Goal: Information Seeking & Learning: Find specific fact

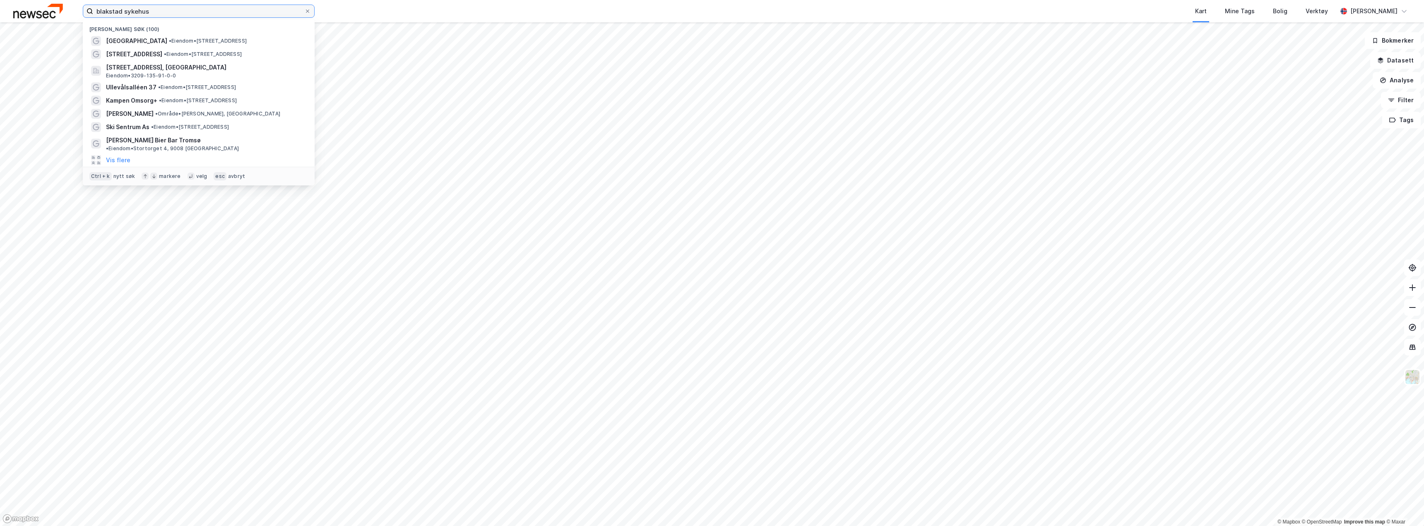
drag, startPoint x: 161, startPoint y: 14, endPoint x: 85, endPoint y: 15, distance: 76.2
click at [85, 15] on label "blakstad sykehus" at bounding box center [199, 11] width 232 height 13
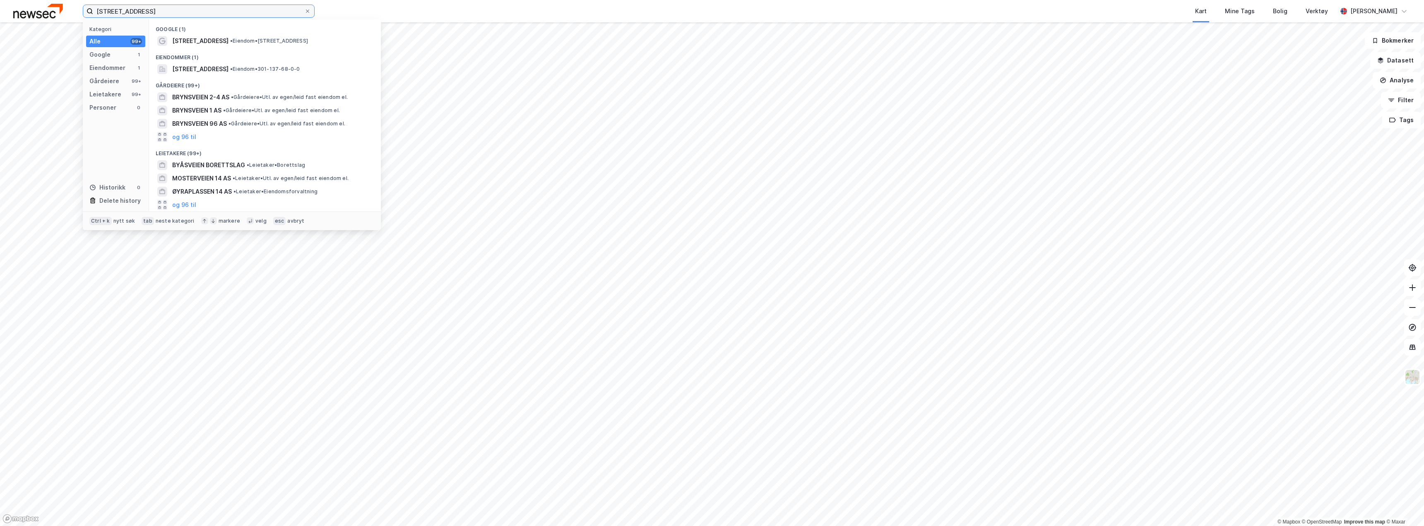
type input "[STREET_ADDRESS]"
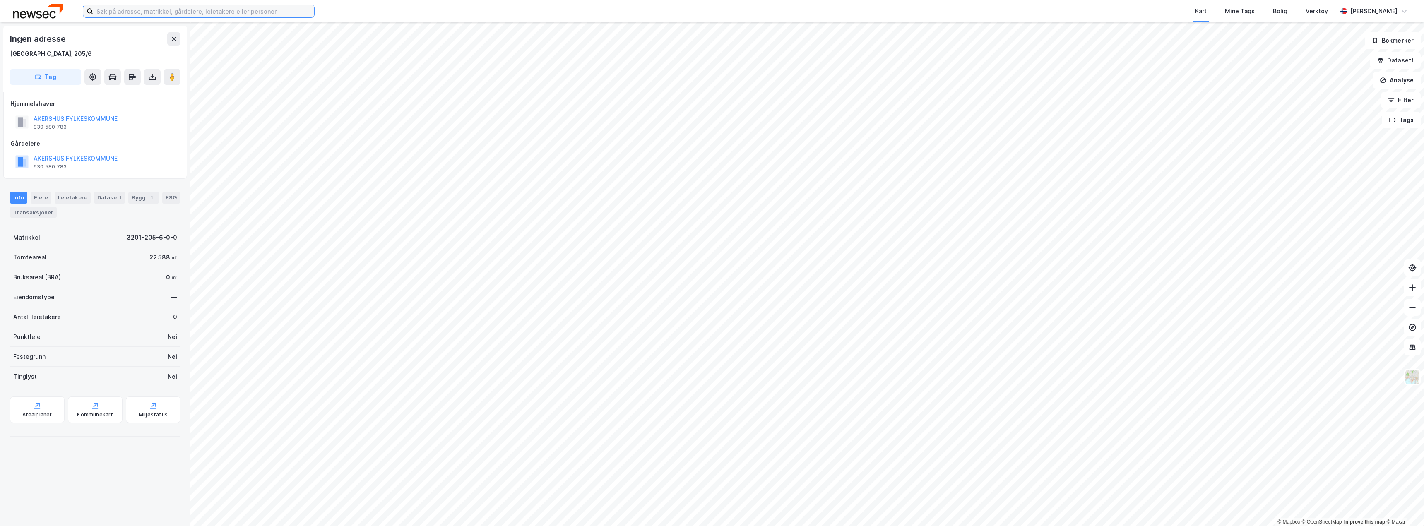
click at [124, 10] on input at bounding box center [203, 11] width 221 height 12
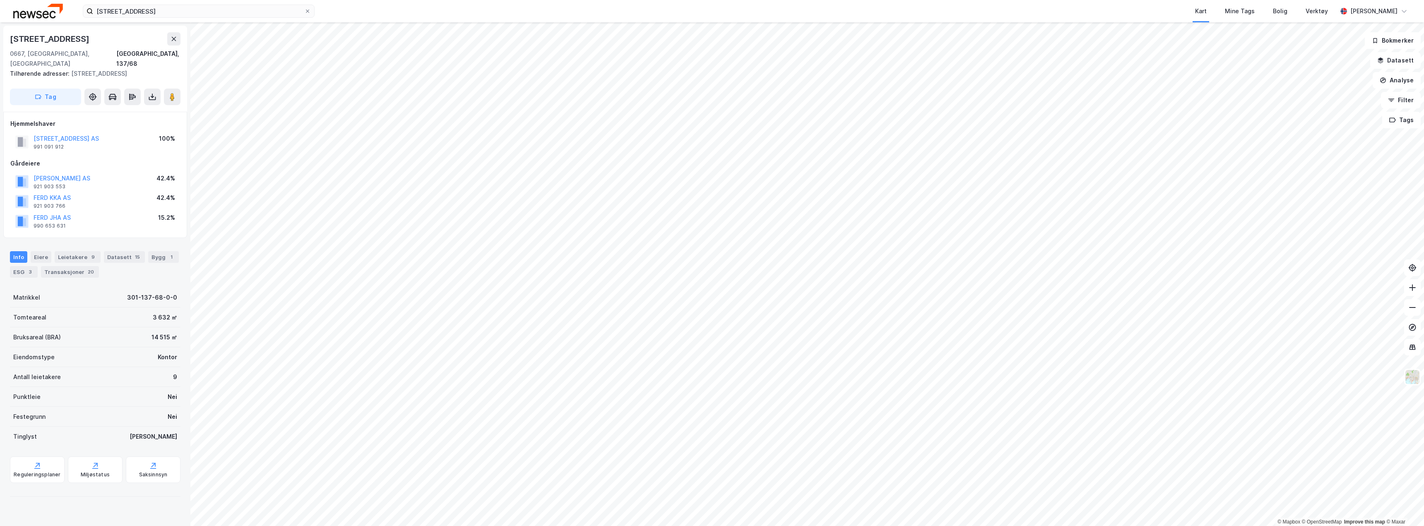
click at [122, 146] on div "Hjemmelshaver ØSTENSJØVEIEN 16 AS 991 091 912 100% Gårdeiere FERD AGA AS 921 90…" at bounding box center [95, 175] width 170 height 112
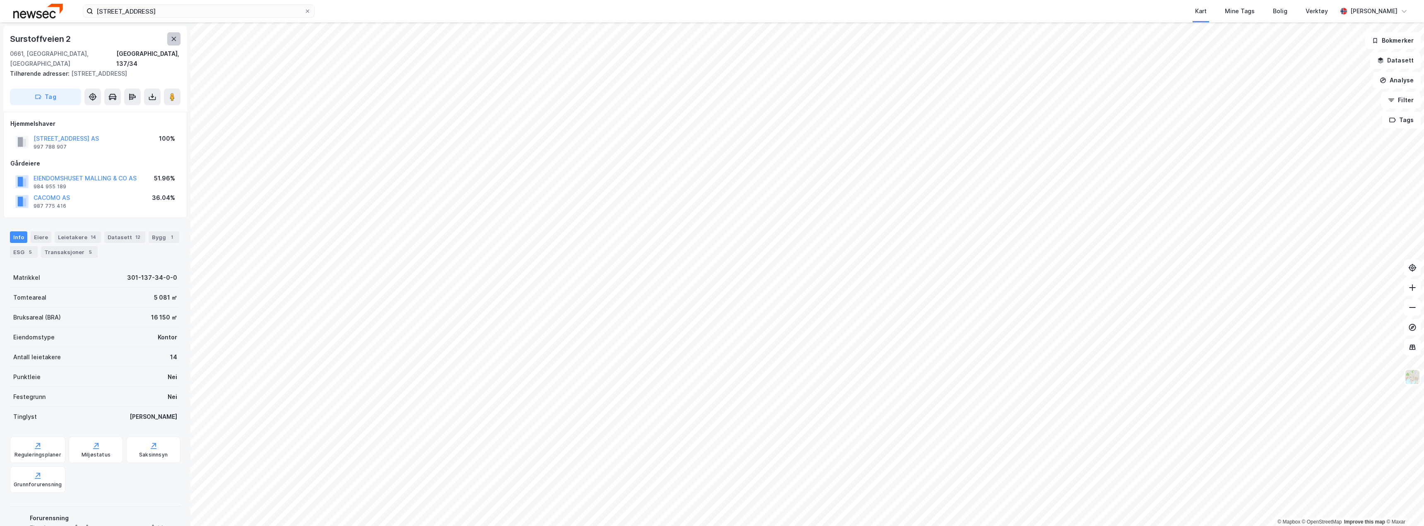
click at [172, 42] on icon at bounding box center [174, 39] width 7 height 7
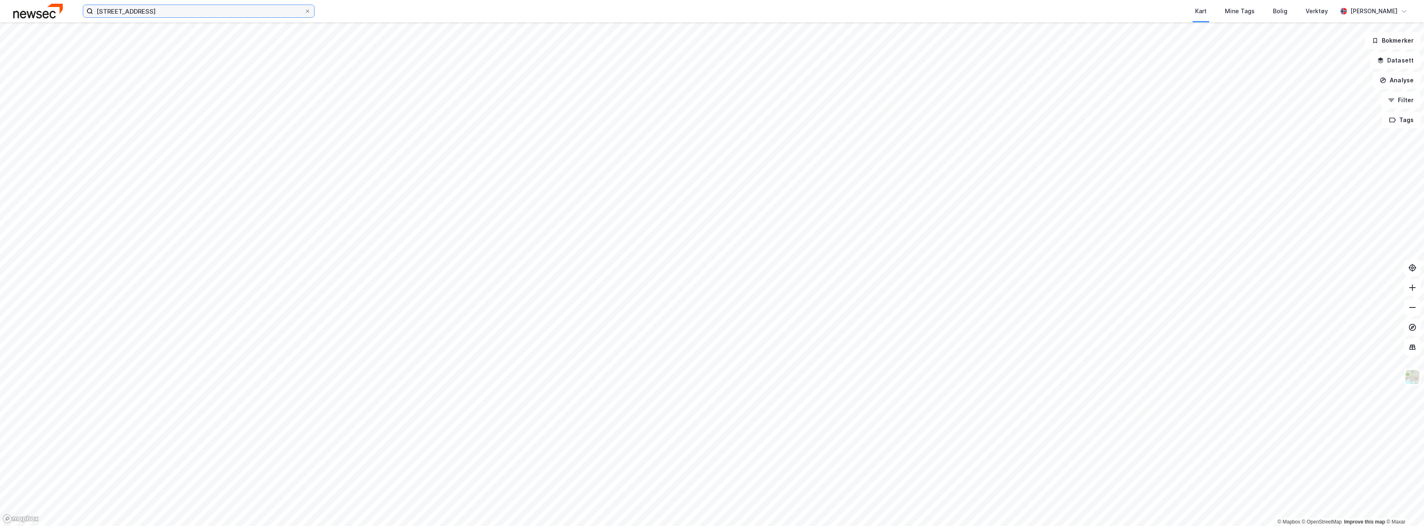
drag, startPoint x: 156, startPoint y: 10, endPoint x: 53, endPoint y: -9, distance: 104.7
click at [53, 0] on html "brynsveien 14 Kart Mine Tags Bolig Verktøy [PERSON_NAME] © Mapbox © OpenStreetM…" at bounding box center [712, 263] width 1424 height 526
click at [22, 0] on html "jessheim Kart Mine Tags Bolig Verktøy [PERSON_NAME] © Mapbox © OpenStreetMap Im…" at bounding box center [712, 263] width 1424 height 526
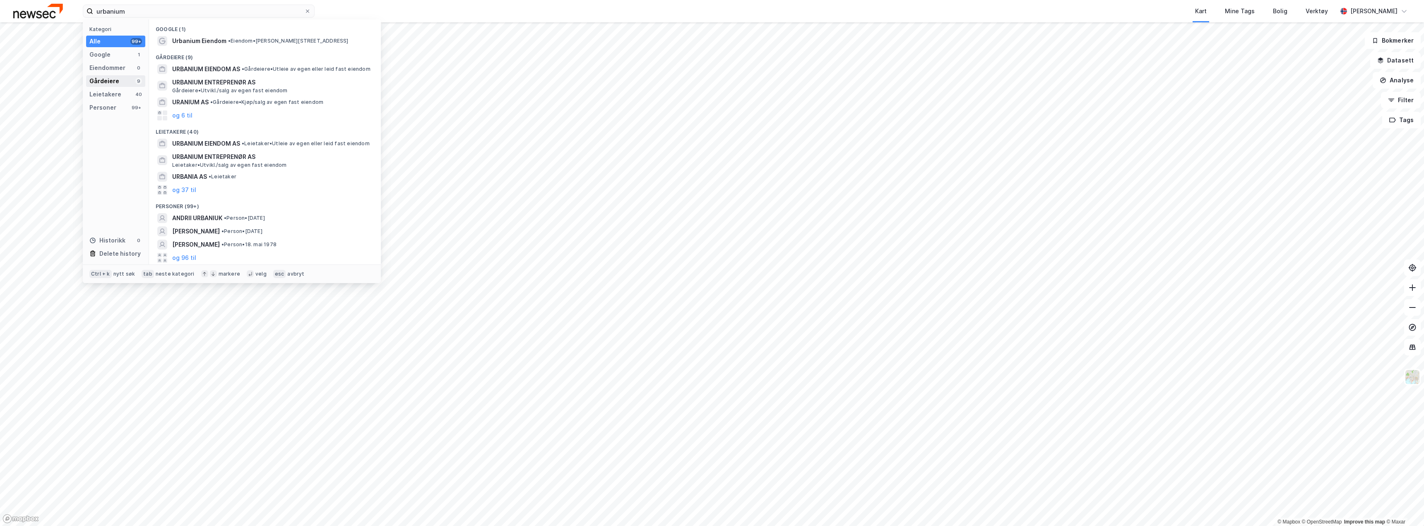
click at [102, 82] on div "Gårdeiere" at bounding box center [104, 81] width 30 height 10
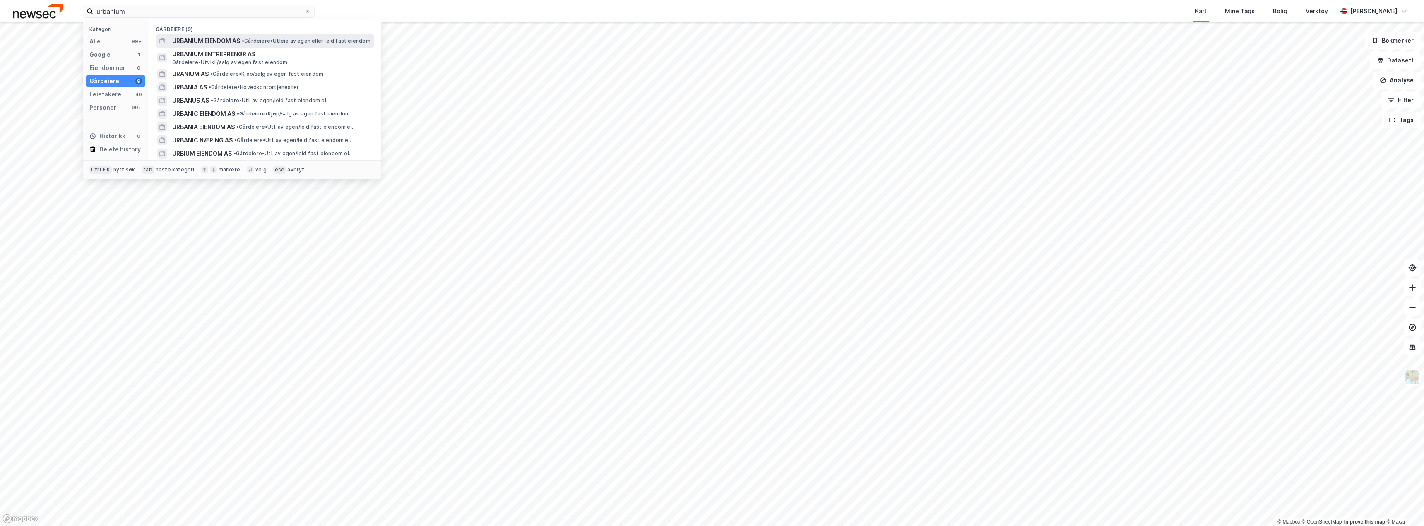
click at [219, 43] on span "URBANIUM EIENDOM AS" at bounding box center [206, 41] width 68 height 10
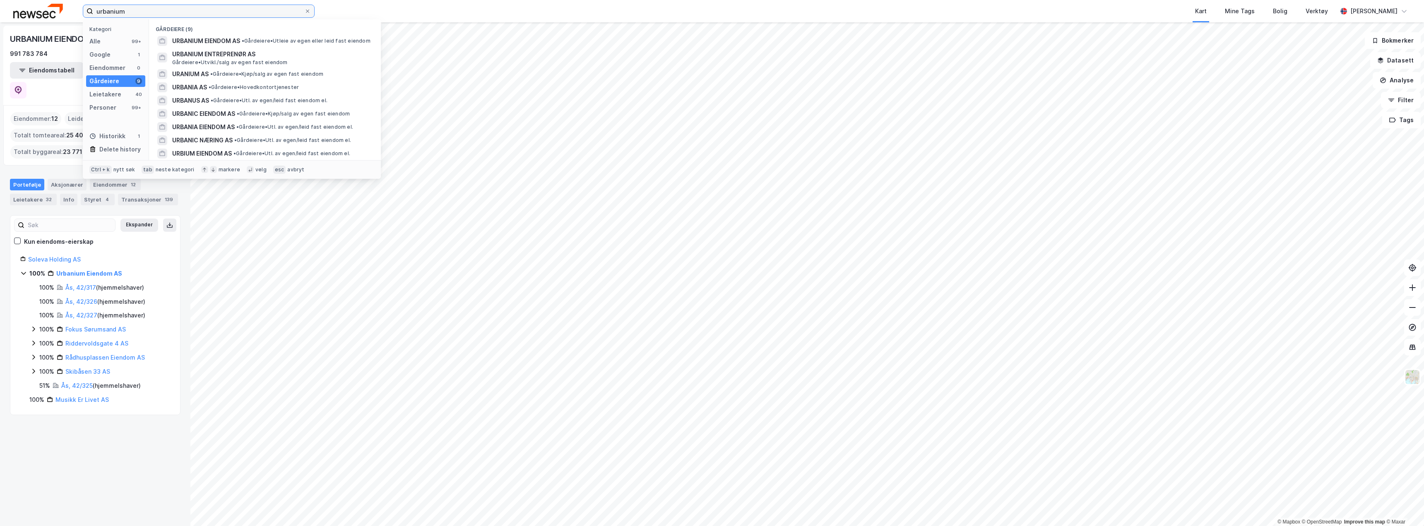
drag, startPoint x: 123, startPoint y: 12, endPoint x: 64, endPoint y: 8, distance: 58.5
click at [67, 8] on div "urbanium Kategori Alle 99+ Google 1 Eiendommer 0 Gårdeiere 9 Leietakere 40 Pers…" at bounding box center [712, 11] width 1424 height 22
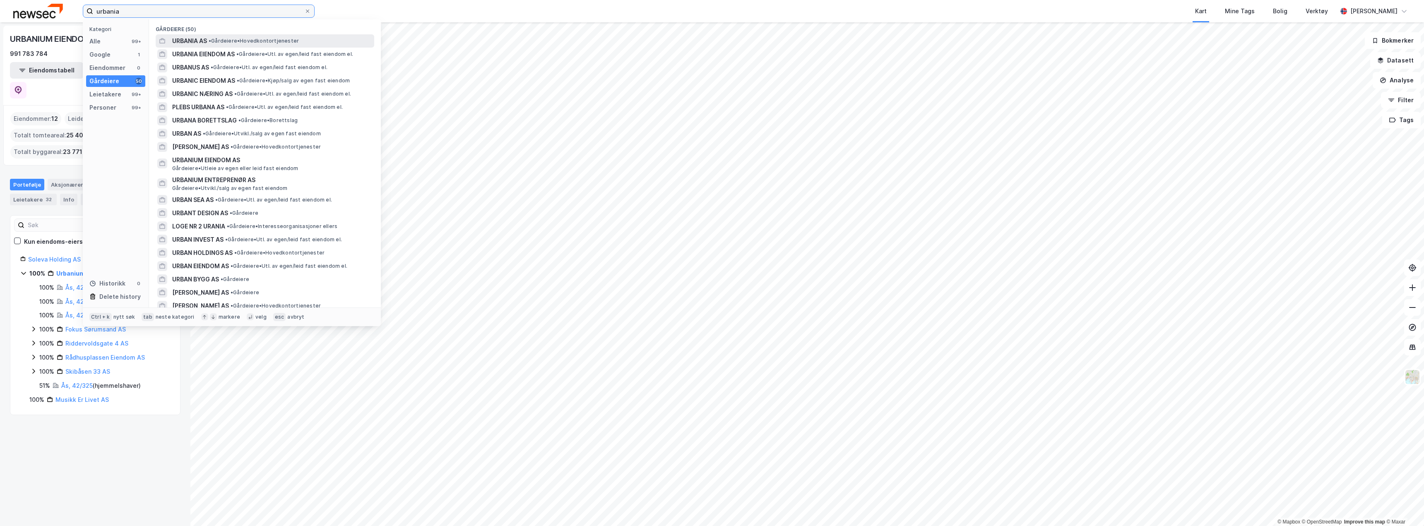
type input "urbania"
click at [215, 41] on span "• Gårdeiere • Hovedkontortjenester" at bounding box center [254, 41] width 90 height 7
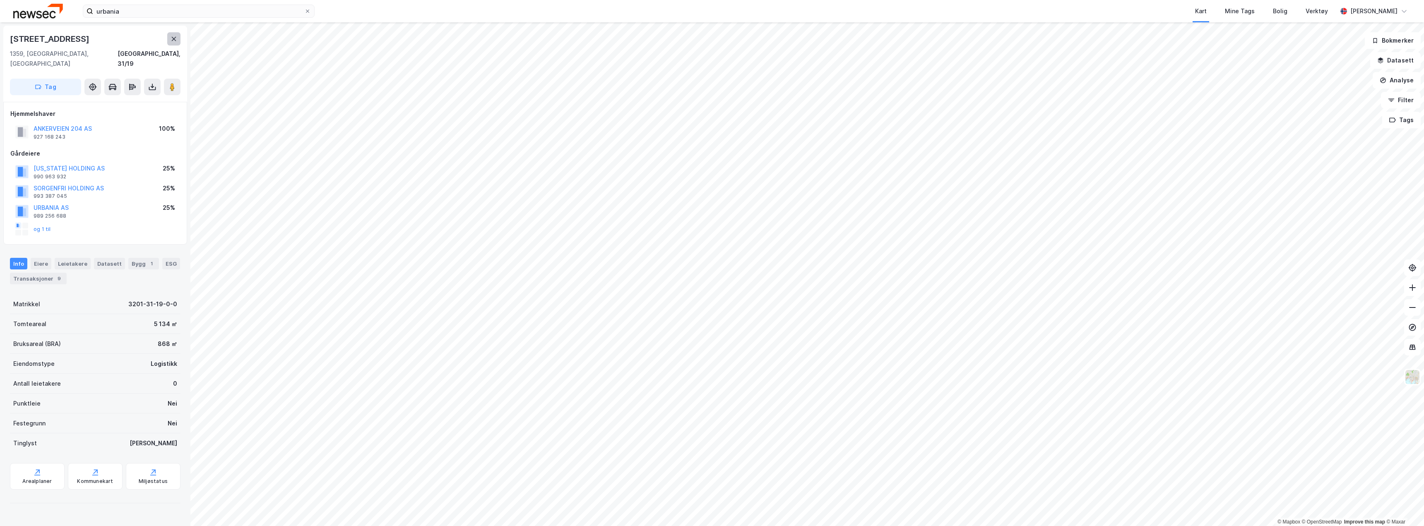
click at [171, 43] on button at bounding box center [173, 38] width 13 height 13
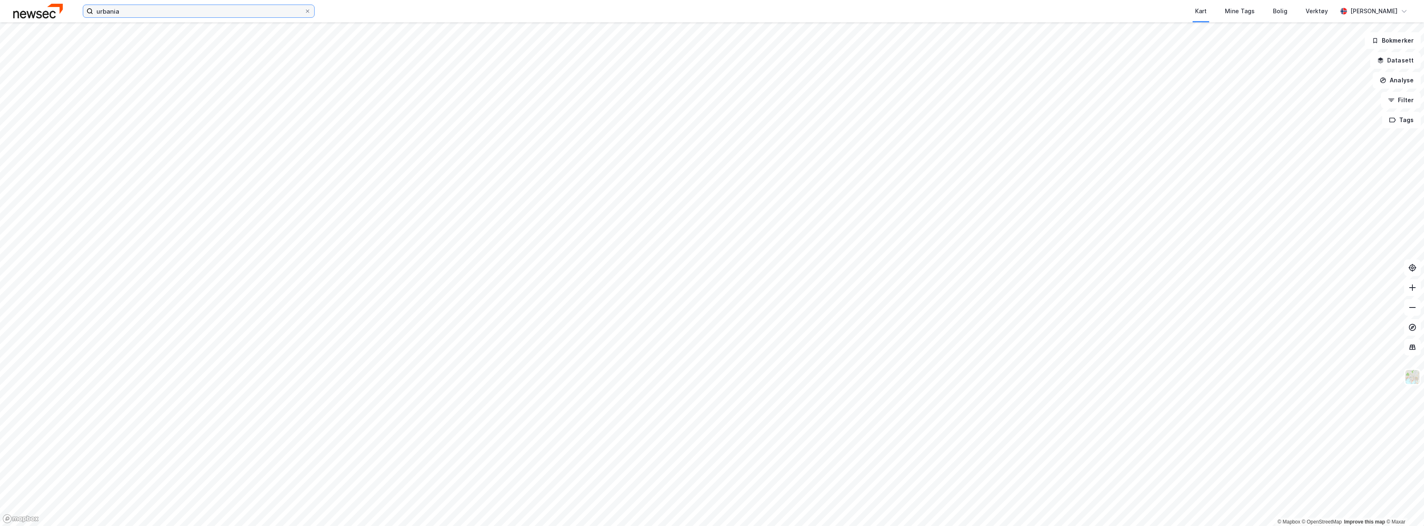
click at [142, 10] on input "urbania" at bounding box center [198, 11] width 211 height 12
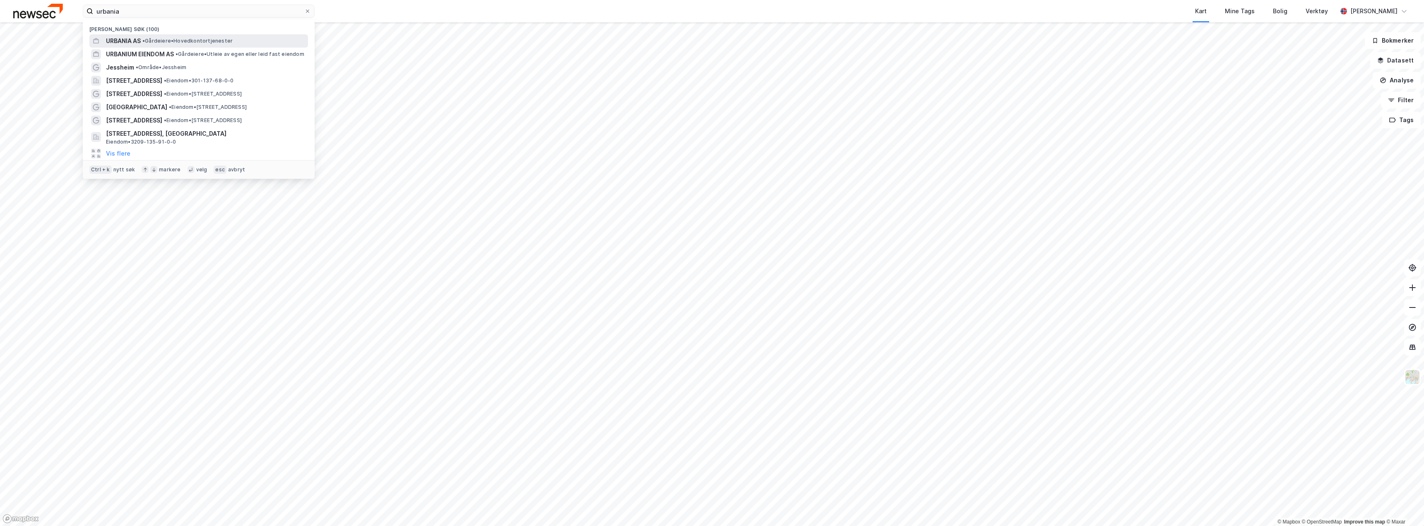
click at [164, 41] on span "• Gårdeiere • Hovedkontortjenester" at bounding box center [187, 41] width 90 height 7
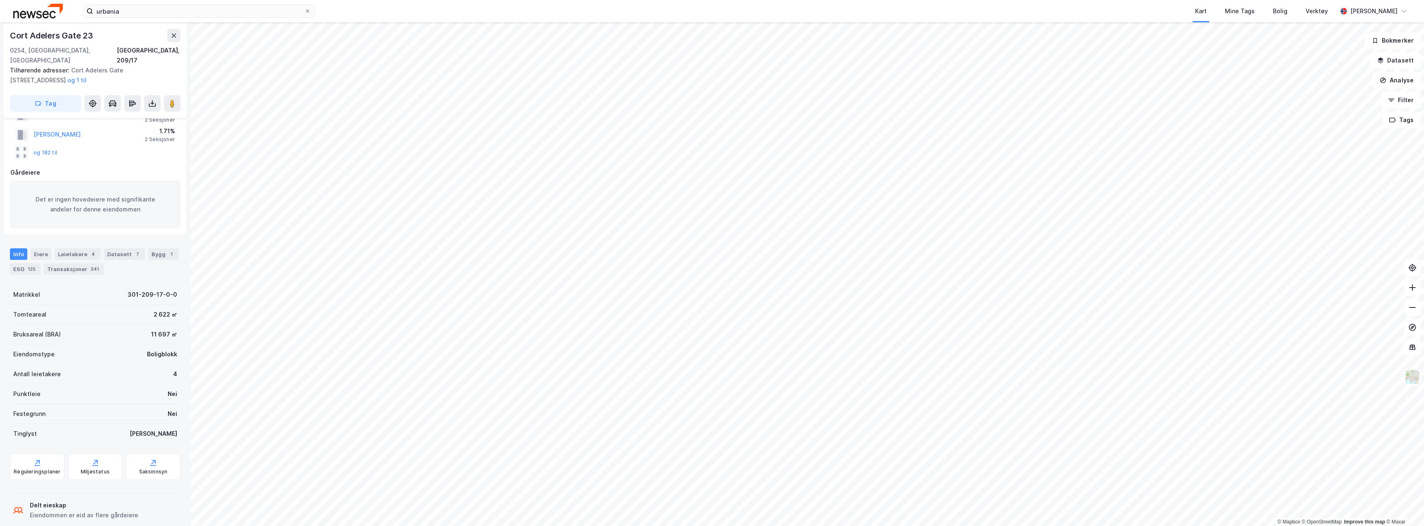
scroll to position [121, 0]
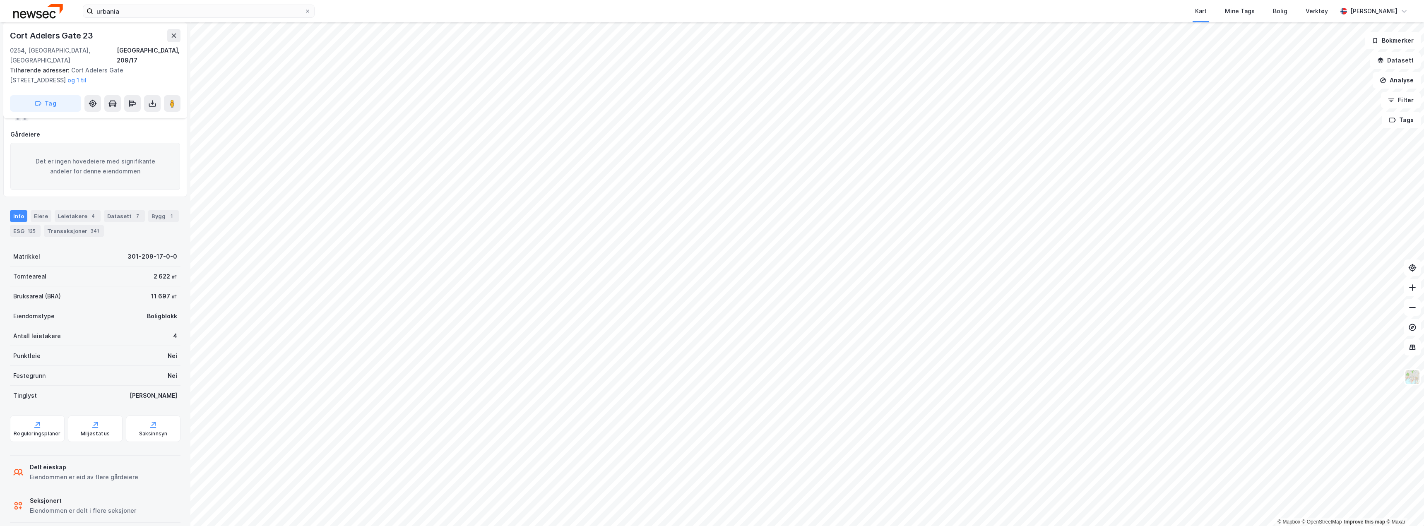
click at [63, 226] on div "Transaksjoner 341" at bounding box center [74, 231] width 60 height 12
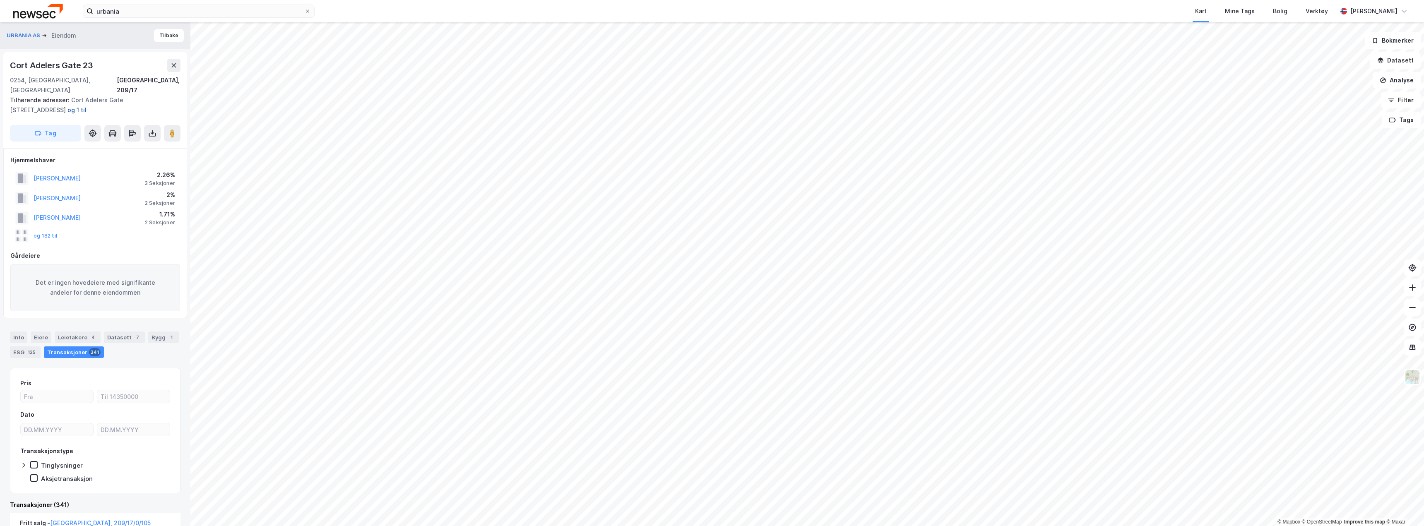
click at [0, 0] on button "og 1 til" at bounding box center [0, 0] width 0 height 0
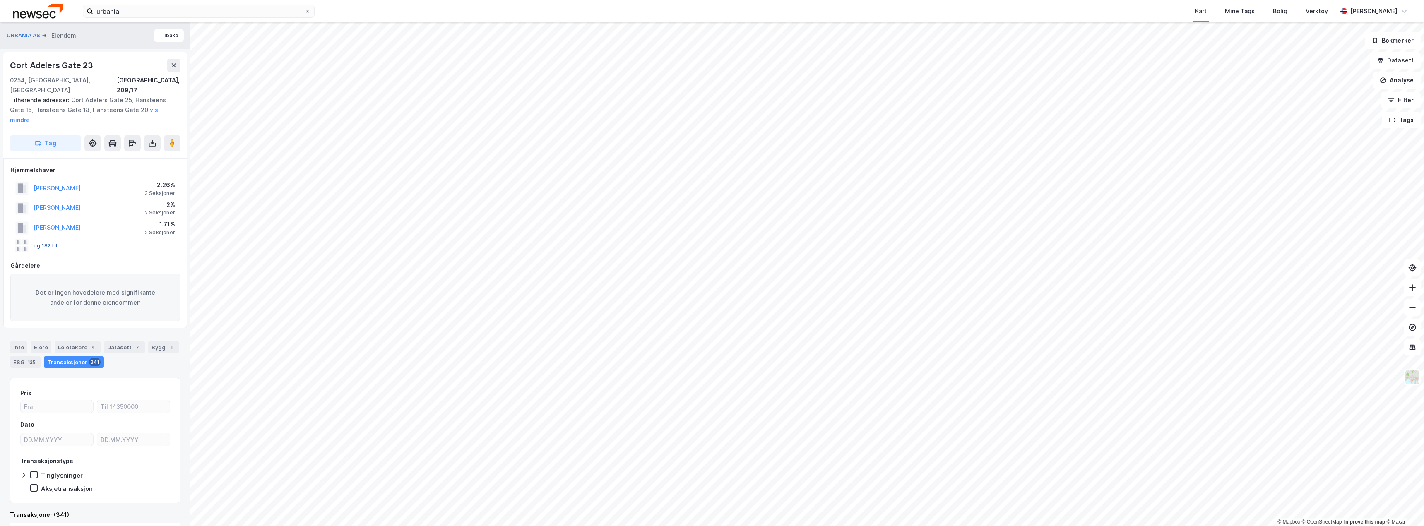
click at [0, 0] on button "og 182 til" at bounding box center [0, 0] width 0 height 0
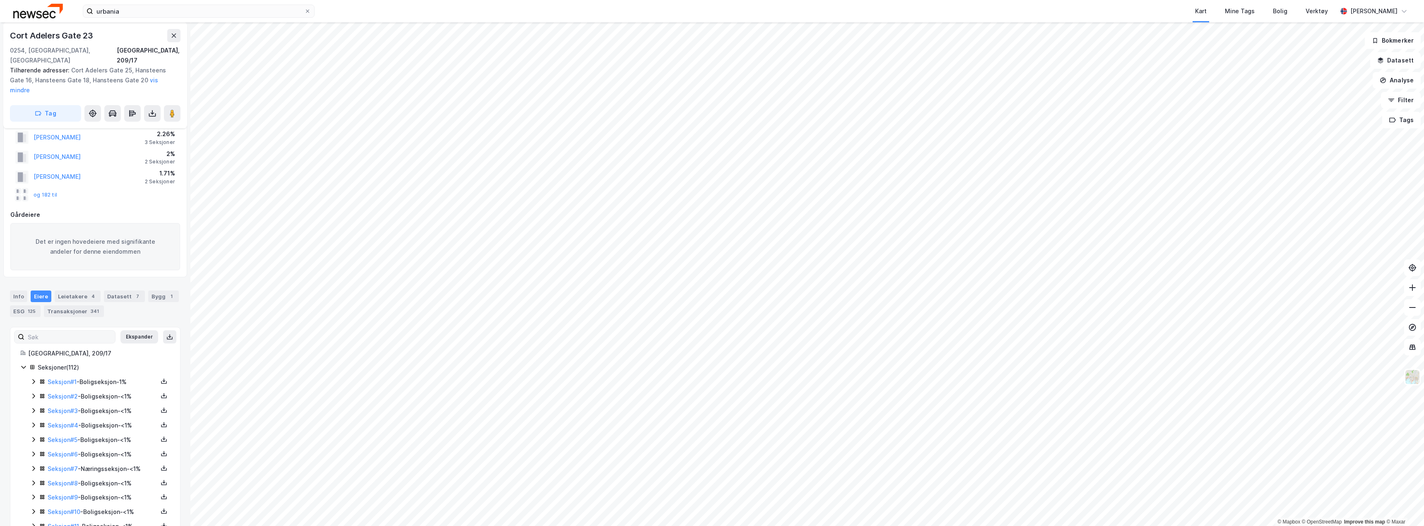
scroll to position [83, 0]
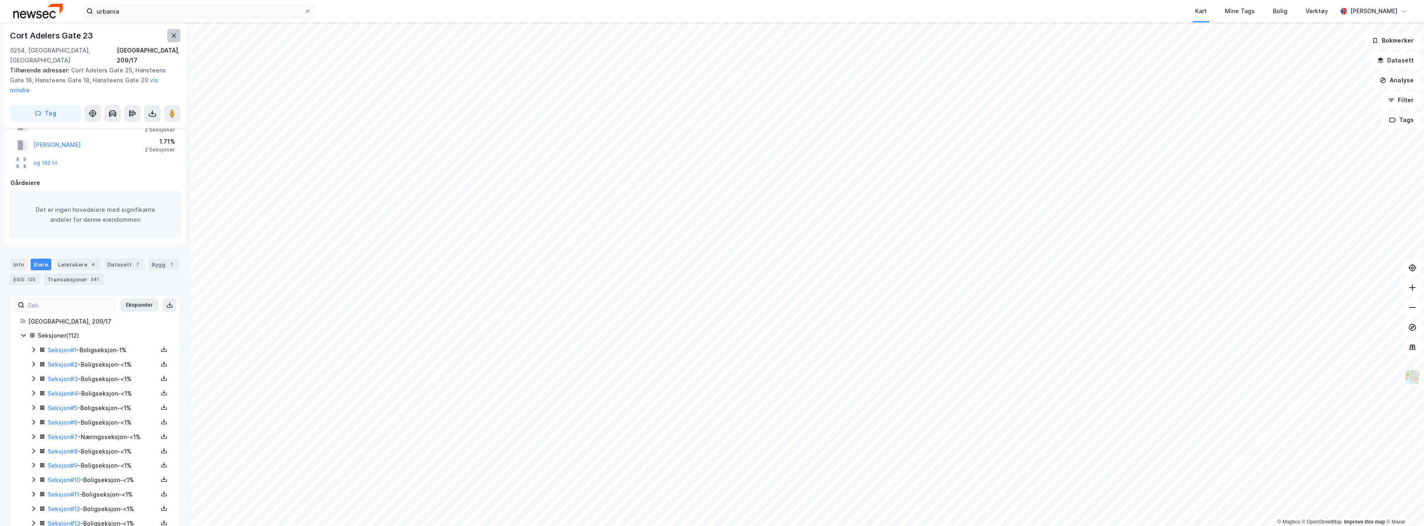
click at [170, 32] on button at bounding box center [173, 35] width 13 height 13
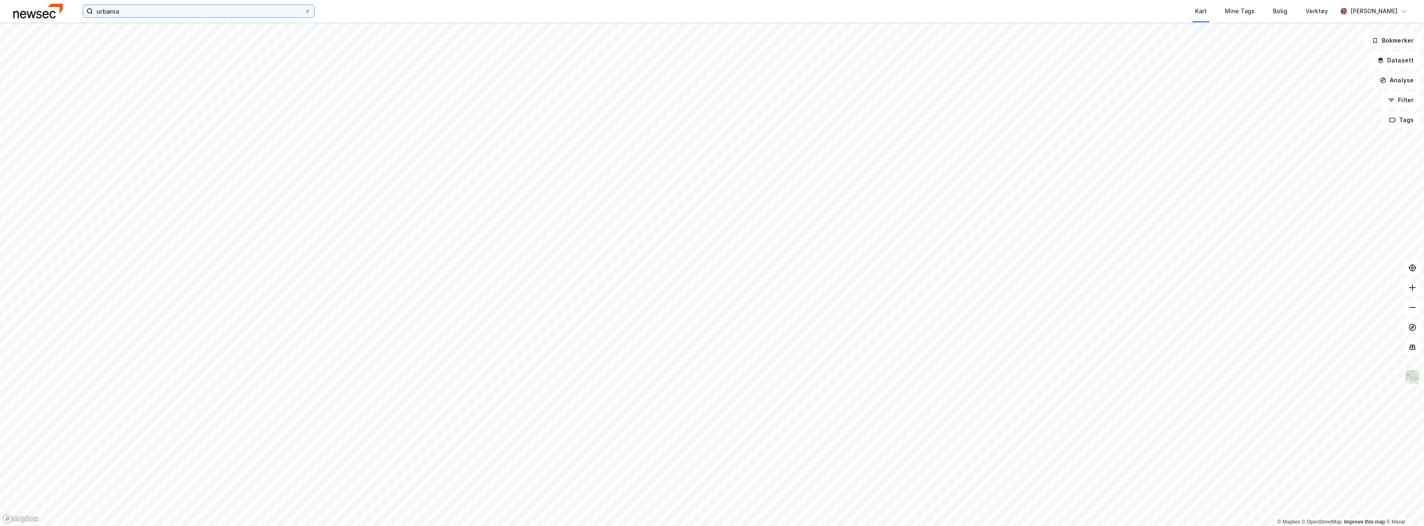
click at [120, 12] on input "urbania" at bounding box center [198, 11] width 211 height 12
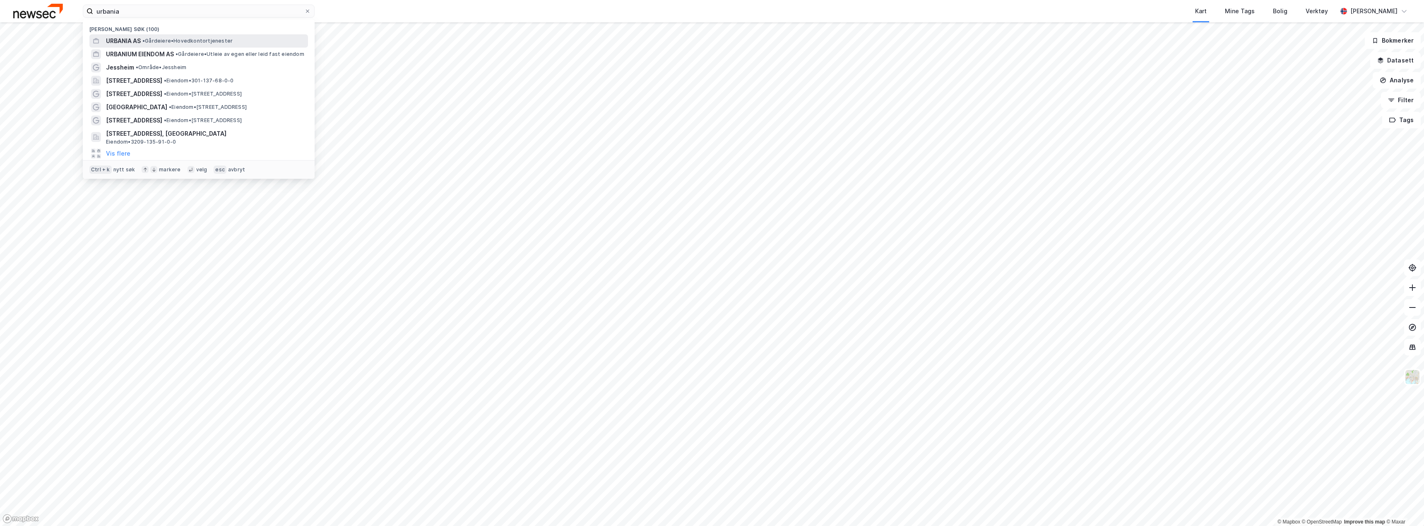
click at [145, 40] on span "•" at bounding box center [143, 41] width 2 height 6
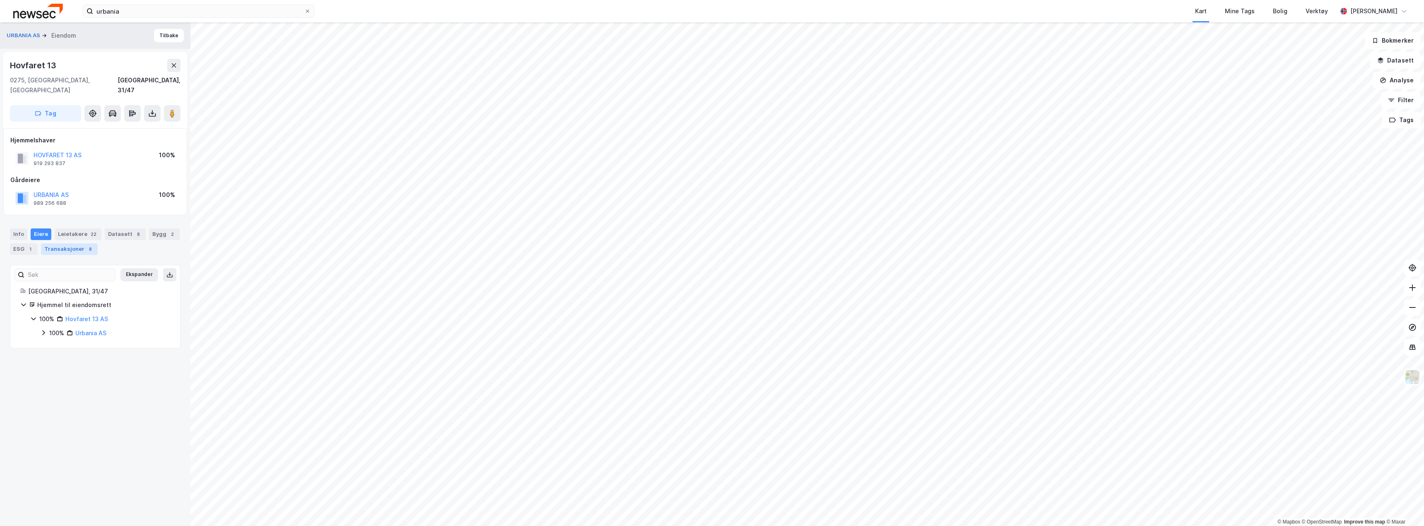
click at [59, 243] on div "Transaksjoner 8" at bounding box center [69, 249] width 57 height 12
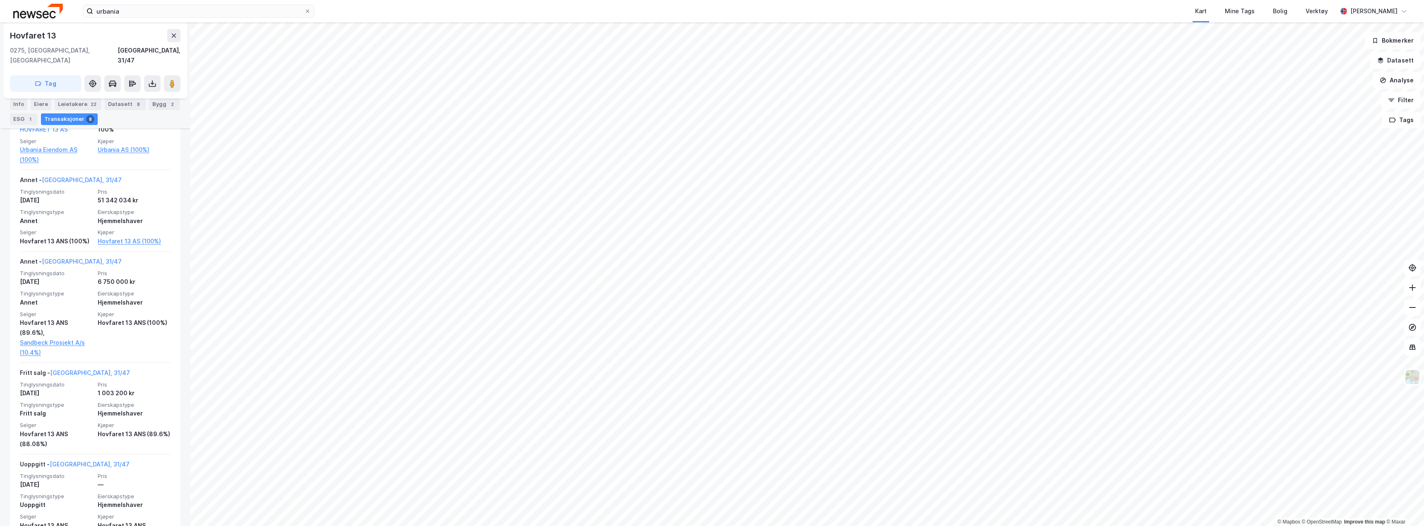
scroll to position [124, 0]
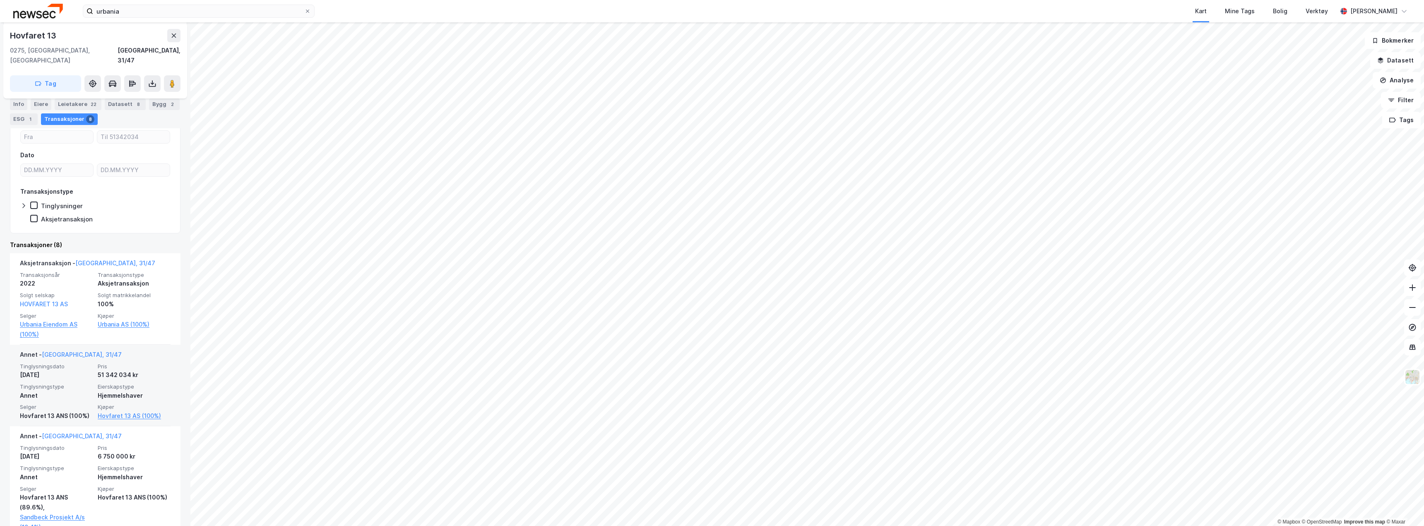
scroll to position [83, 0]
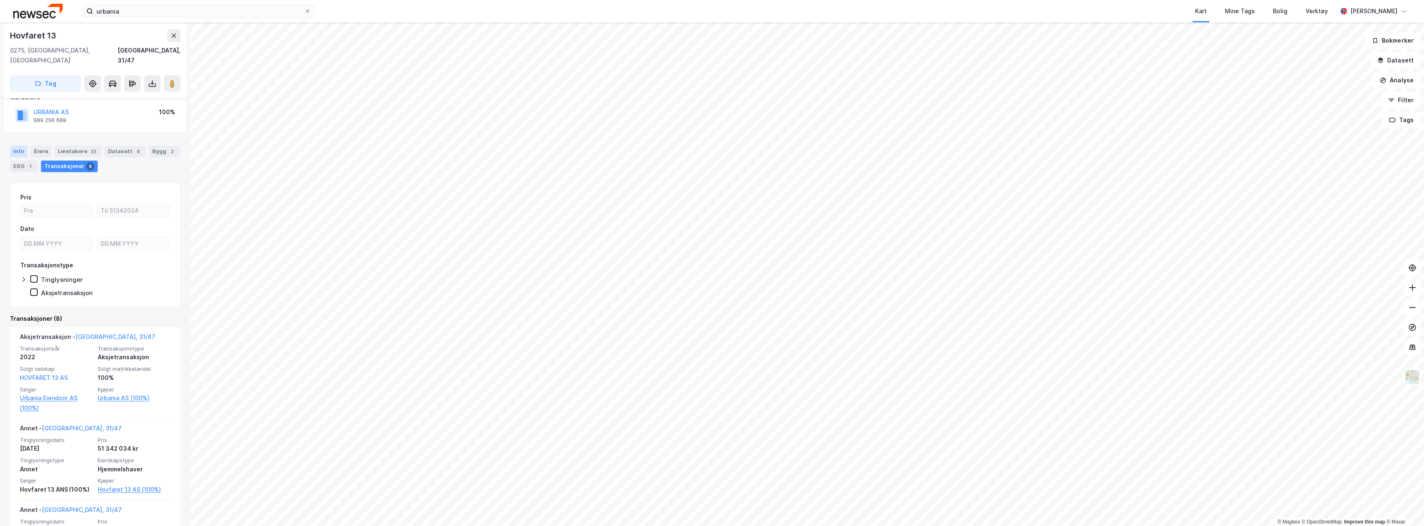
click at [15, 146] on div "Info" at bounding box center [18, 152] width 17 height 12
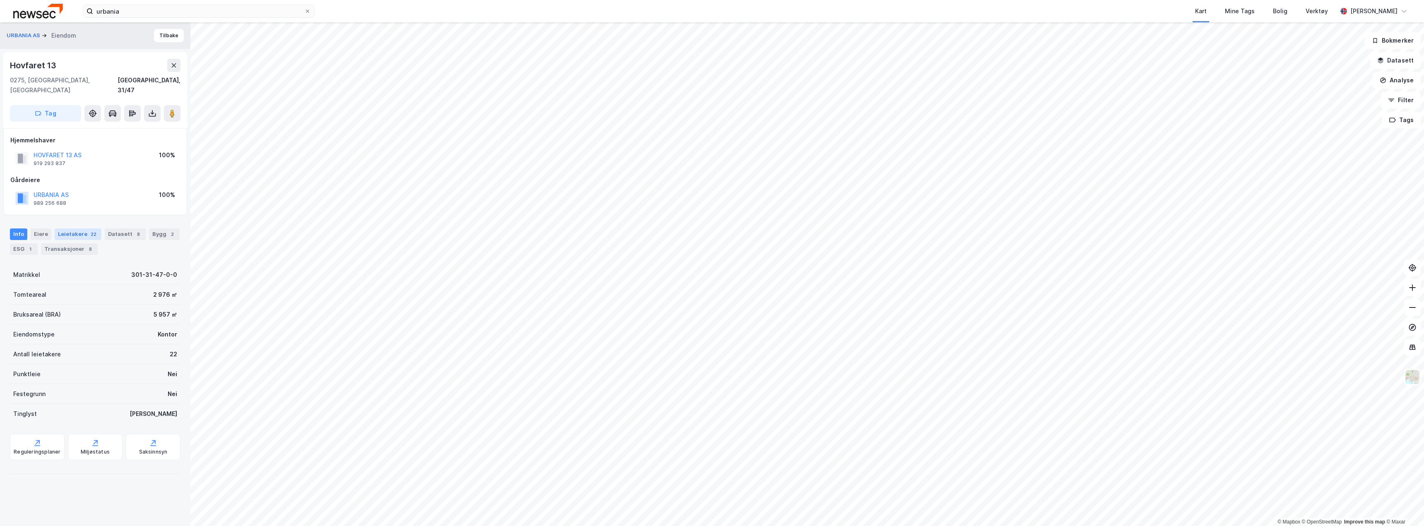
click at [89, 230] on div "22" at bounding box center [93, 234] width 9 height 8
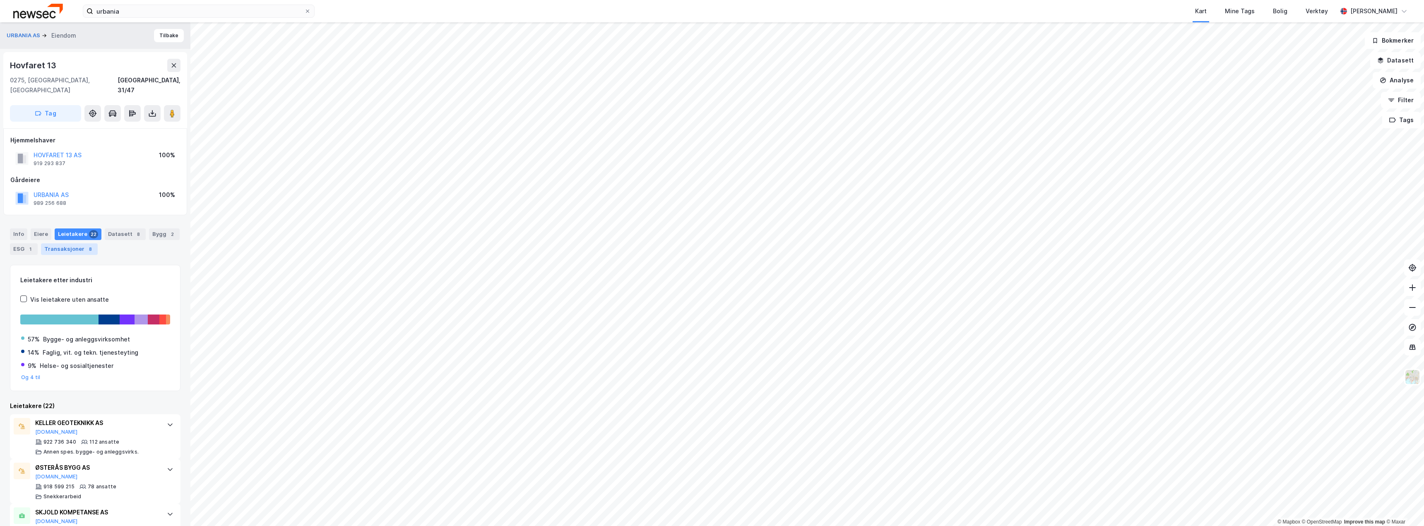
click at [57, 244] on div "Transaksjoner 8" at bounding box center [69, 249] width 57 height 12
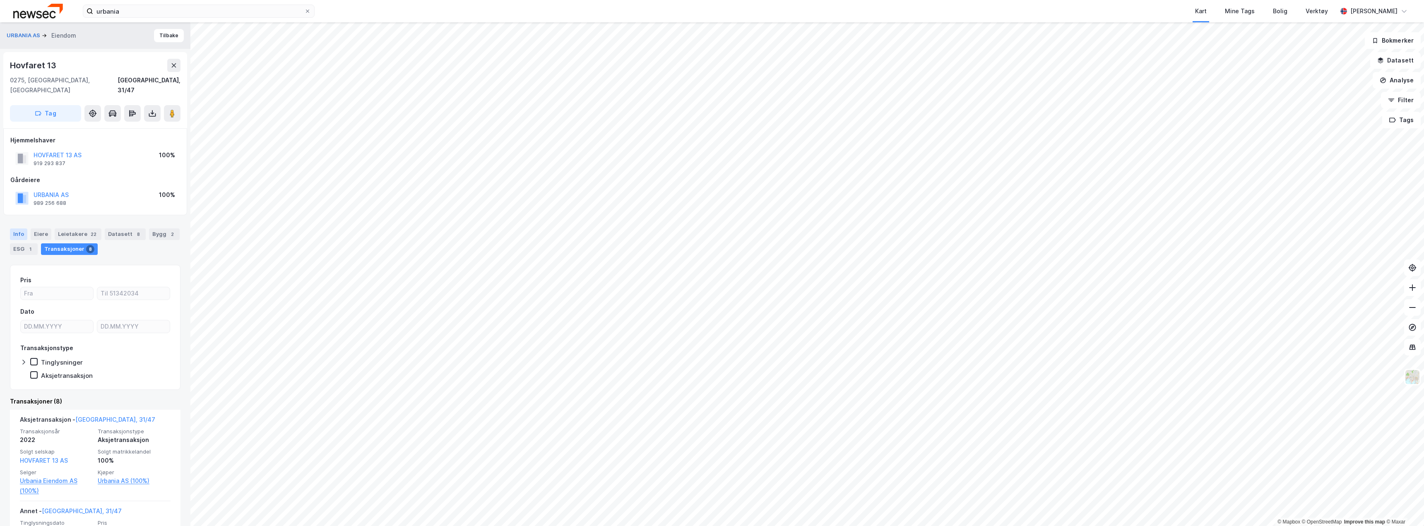
click at [19, 229] on div "Info" at bounding box center [18, 235] width 17 height 12
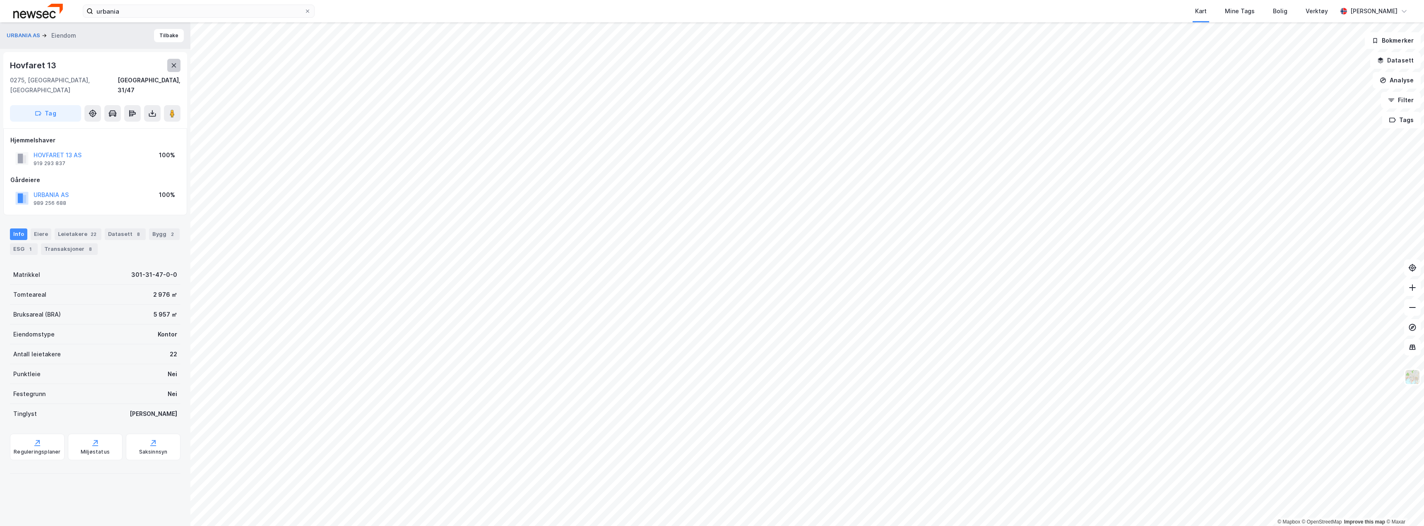
click at [171, 67] on icon at bounding box center [174, 65] width 7 height 7
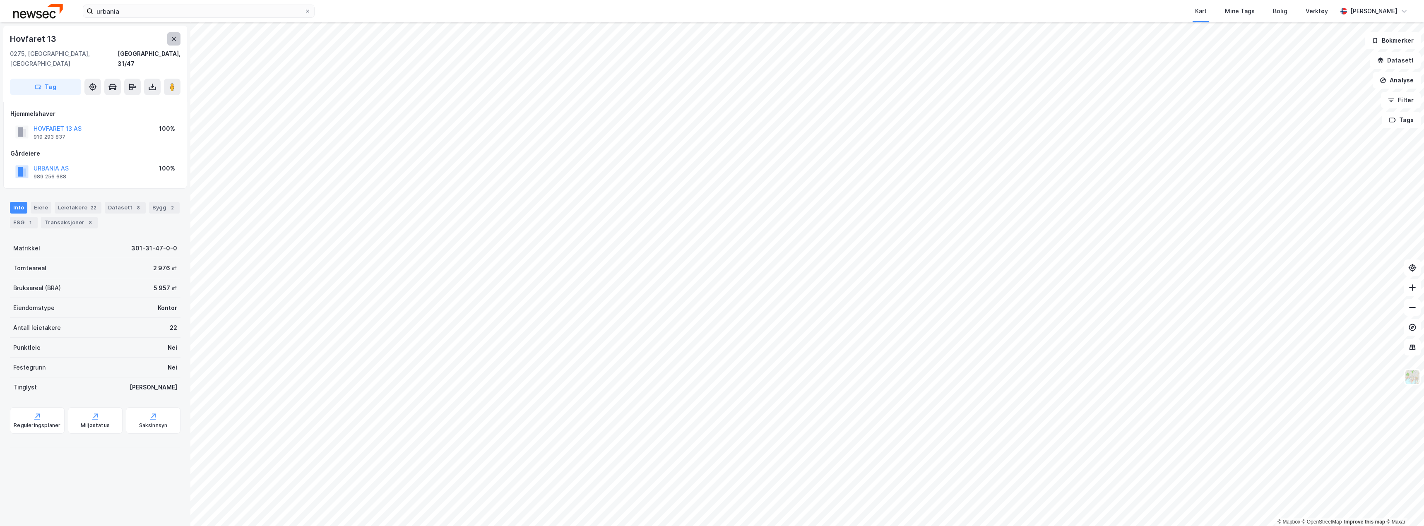
click at [170, 39] on button at bounding box center [173, 38] width 13 height 13
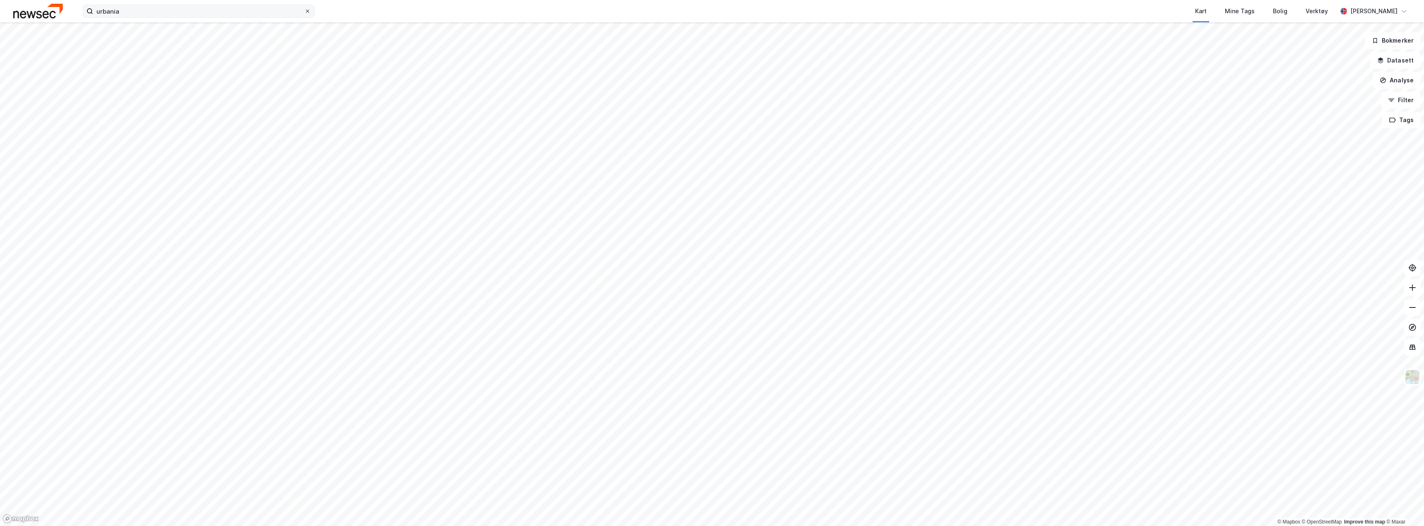
click at [307, 13] on icon at bounding box center [307, 11] width 5 height 5
click at [304, 13] on input "urbania" at bounding box center [198, 11] width 211 height 12
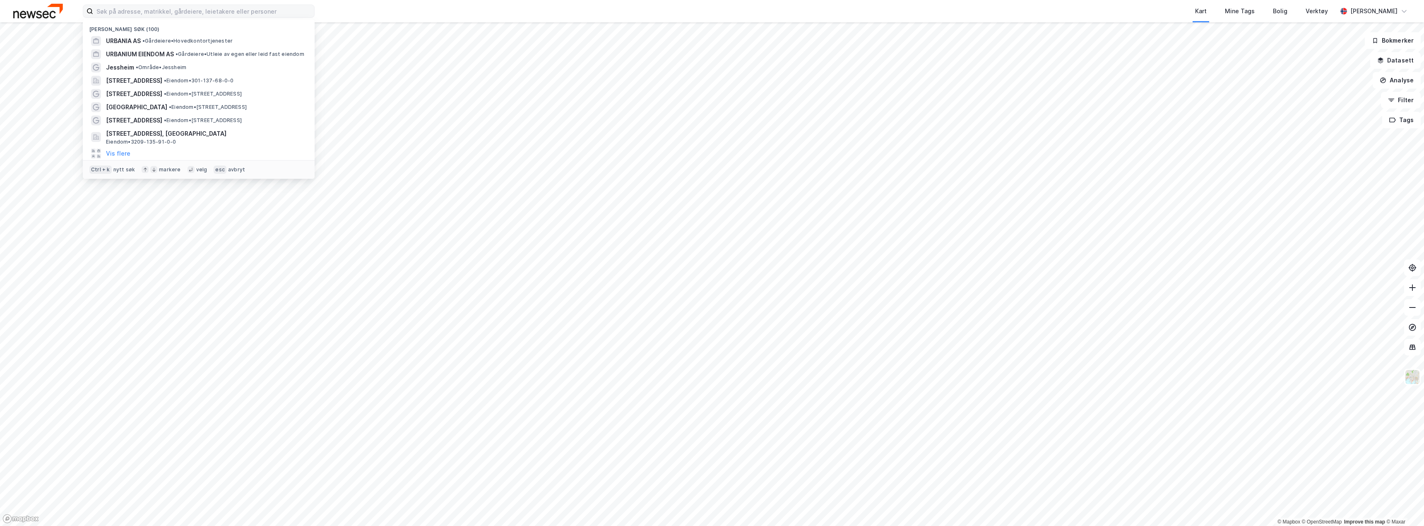
click at [378, 15] on div "Kart Mine Tags Bolig Verktøy" at bounding box center [845, 11] width 983 height 22
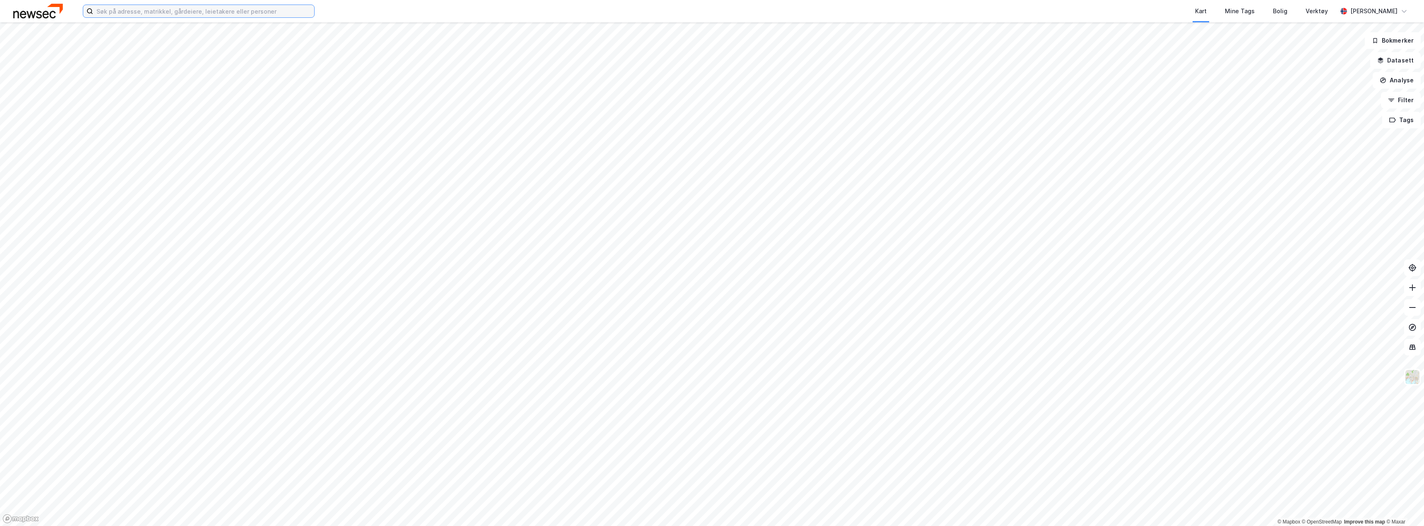
click at [173, 12] on input at bounding box center [203, 11] width 221 height 12
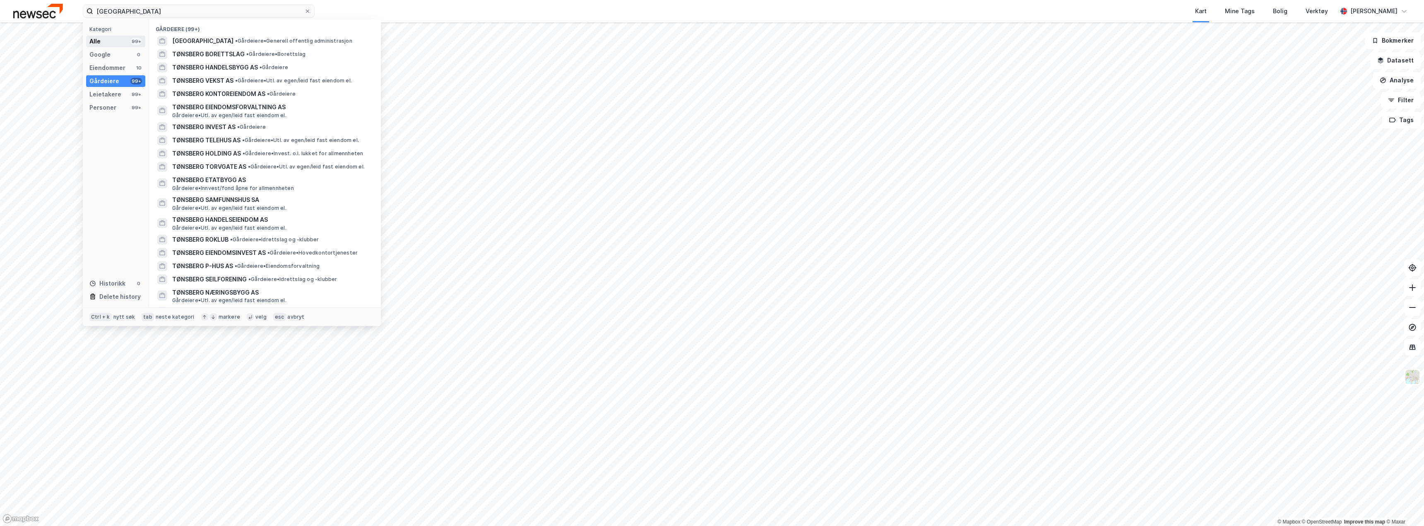
click at [115, 44] on div "Alle 99+" at bounding box center [115, 42] width 59 height 12
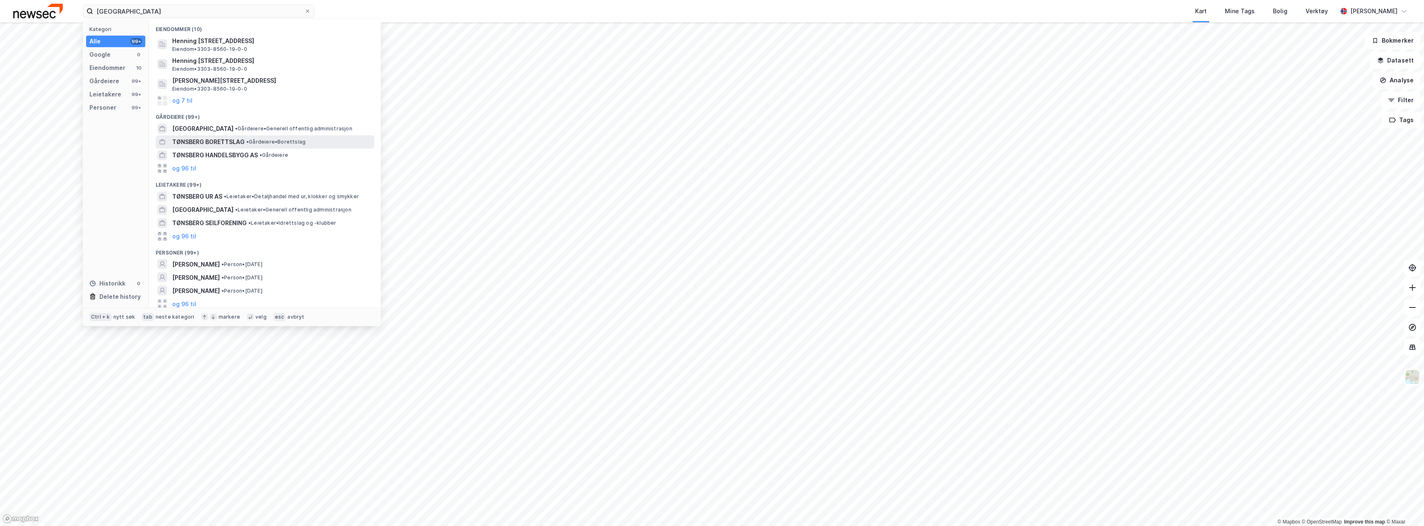
click at [221, 141] on span "TØNSBERG BORETTSLAG" at bounding box center [208, 142] width 72 height 10
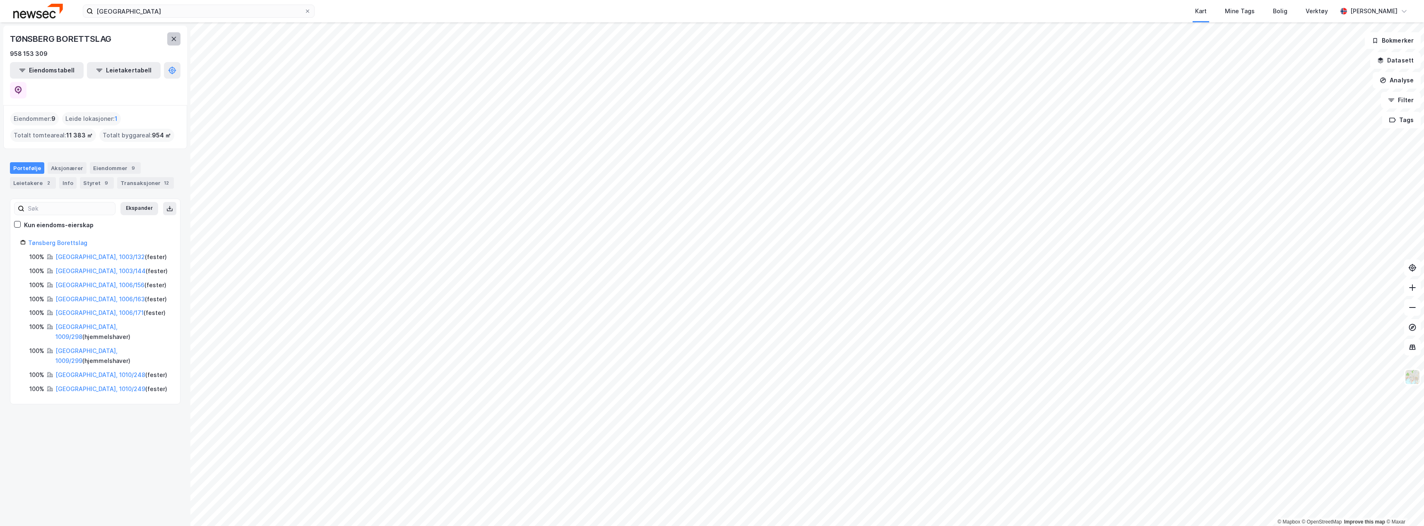
click at [173, 37] on icon at bounding box center [174, 39] width 7 height 7
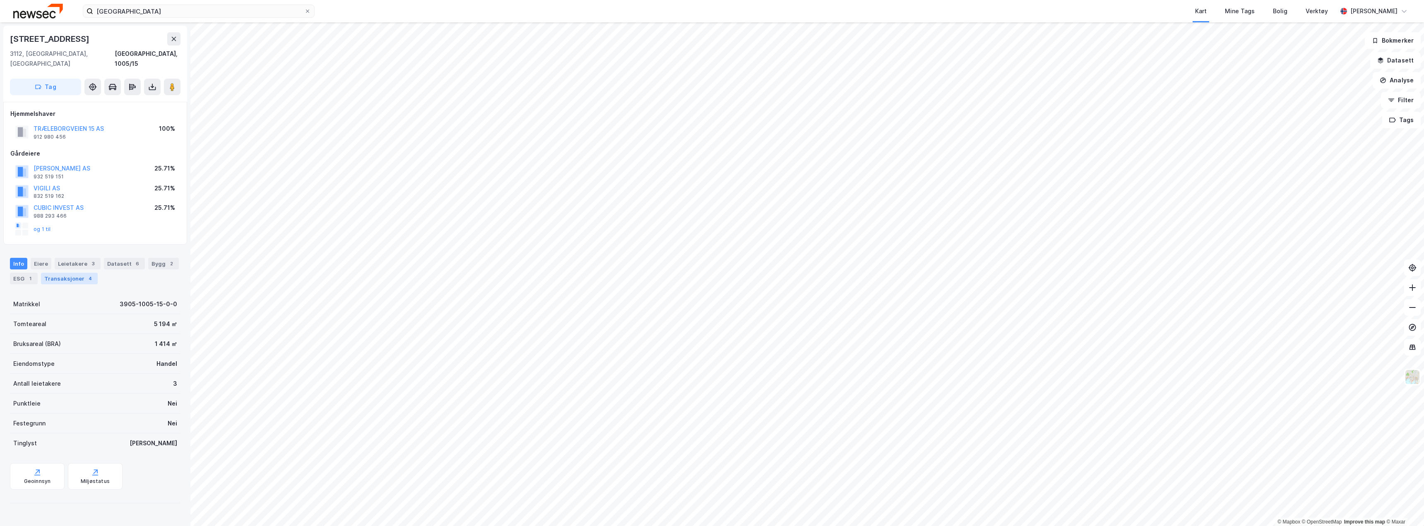
click at [73, 273] on div "Transaksjoner 4" at bounding box center [69, 279] width 57 height 12
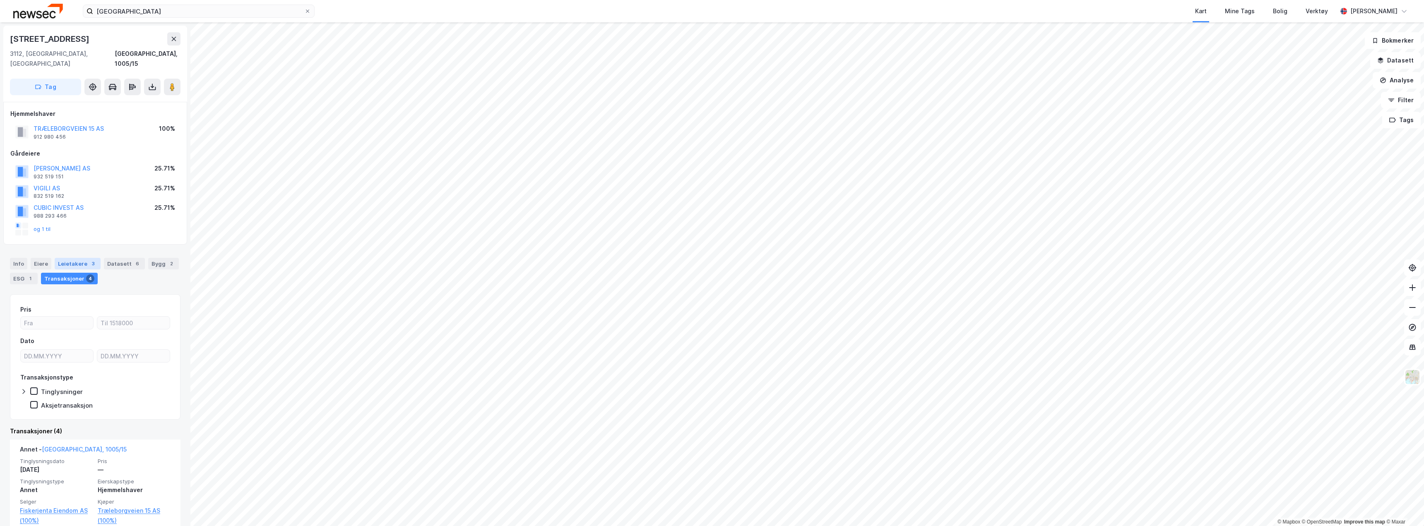
click at [82, 258] on div "Leietakere 3" at bounding box center [78, 264] width 46 height 12
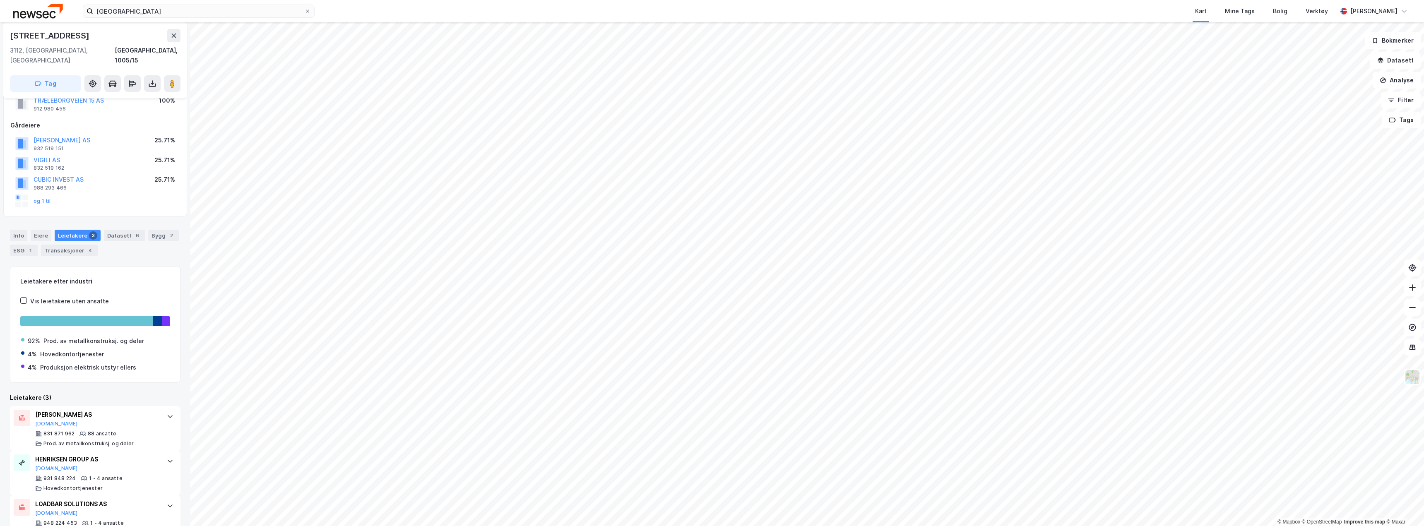
scroll to position [42, 0]
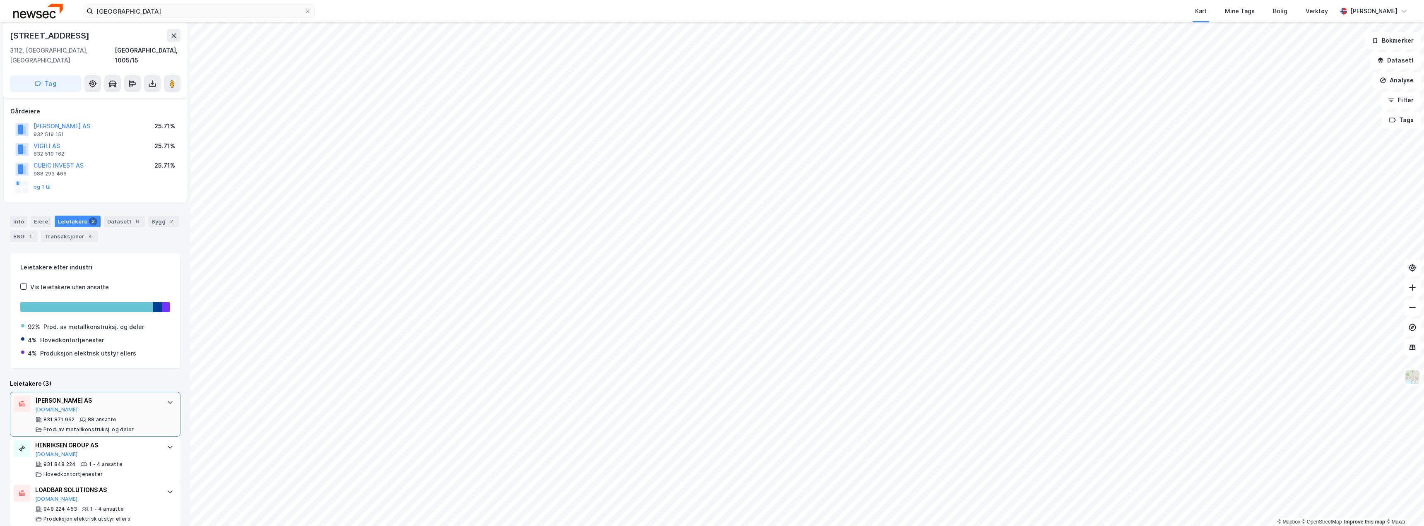
click at [86, 404] on div "[PERSON_NAME] AS [DOMAIN_NAME] 831 871 962 88 ansatte Prod. av metallkonstruksj…" at bounding box center [96, 414] width 123 height 37
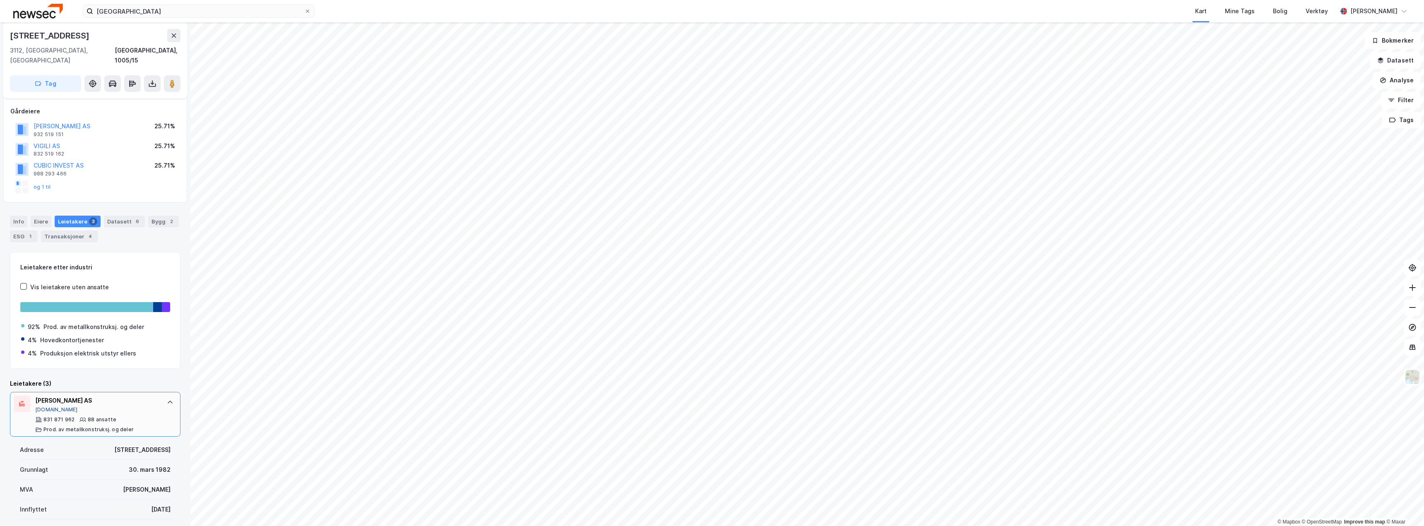
click at [51, 407] on button "[DOMAIN_NAME]" at bounding box center [56, 410] width 43 height 7
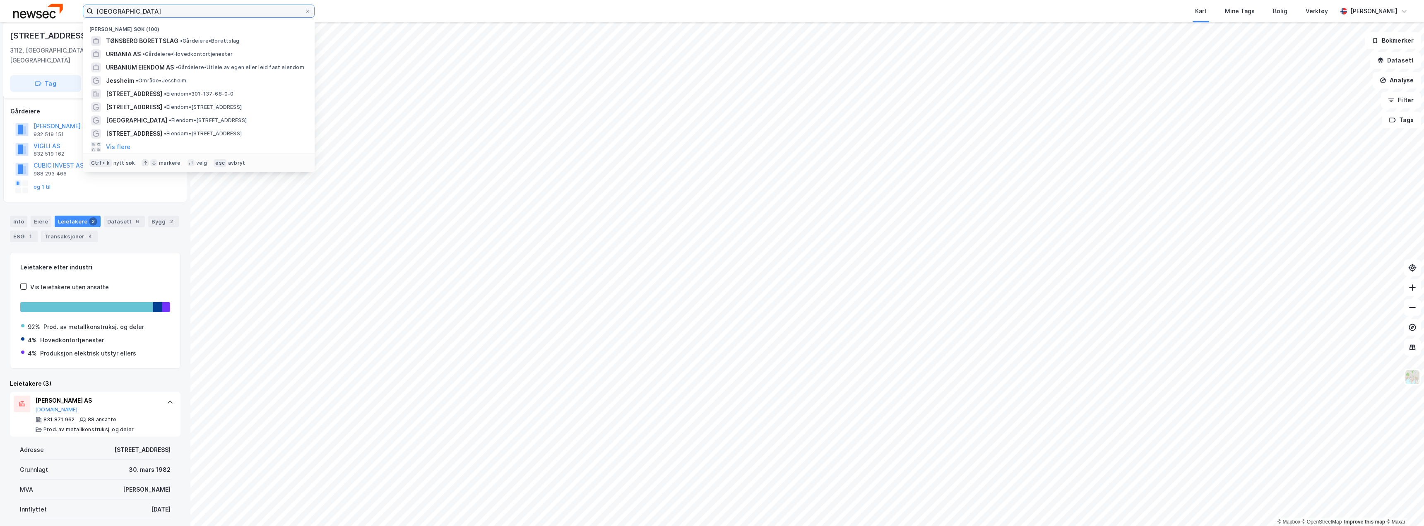
drag, startPoint x: 171, startPoint y: 10, endPoint x: 39, endPoint y: -1, distance: 132.1
click at [39, 0] on html "tønsberg Nylige søk (100) TØNSBERG BORETTSLAG • Gårdeiere • Borettslag URBANIA …" at bounding box center [712, 263] width 1424 height 526
paste input "[PERSON_NAME]"
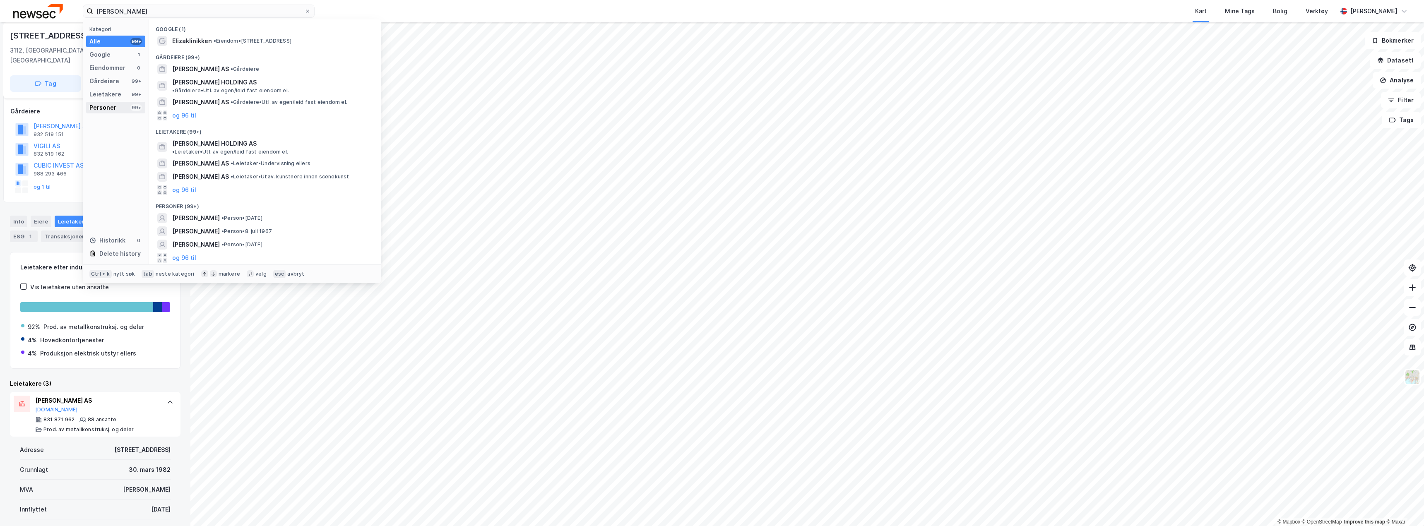
click at [113, 106] on div "Personer" at bounding box center [102, 108] width 27 height 10
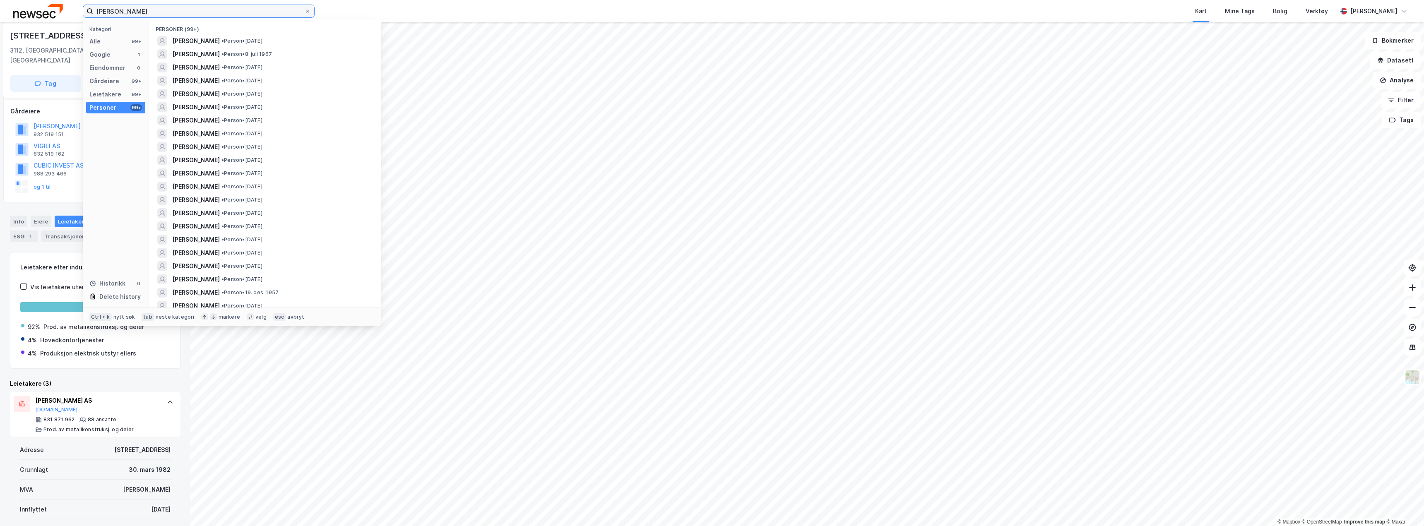
drag, startPoint x: 230, startPoint y: 11, endPoint x: 74, endPoint y: 5, distance: 156.2
click at [74, 5] on div "[PERSON_NAME] Kategori Alle 99+ Google 1 Eiendommer 0 Gårdeiere 99+ Leietakere …" at bounding box center [712, 11] width 1424 height 22
type input "[PERSON_NAME]"
click at [220, 260] on span "[PERSON_NAME]" at bounding box center [196, 261] width 48 height 10
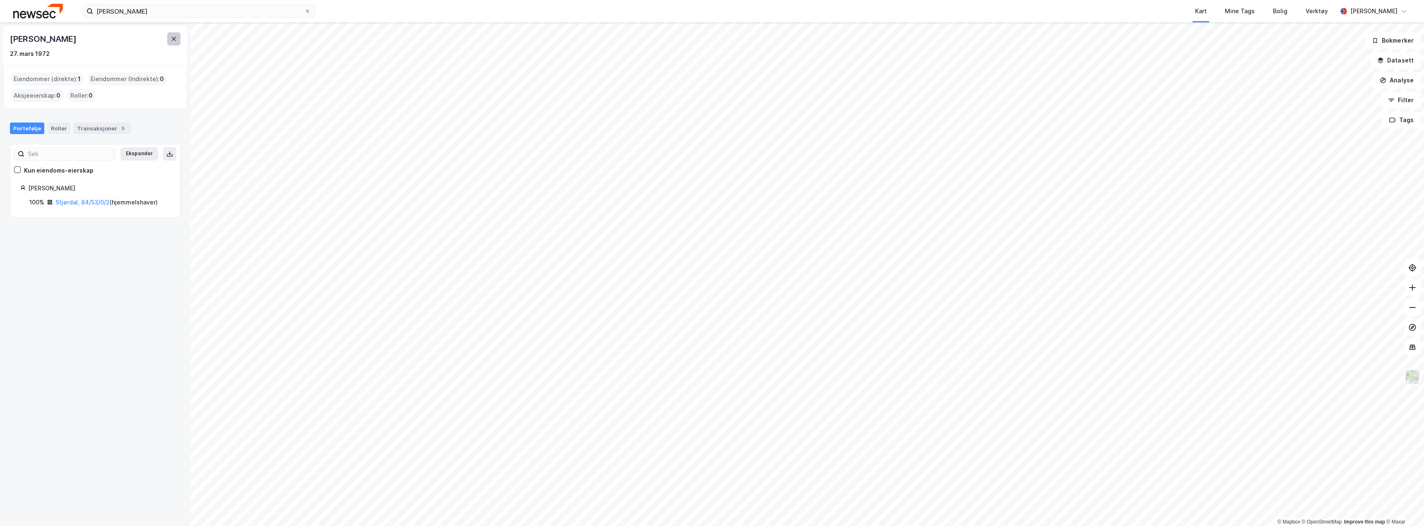
click at [173, 40] on icon at bounding box center [174, 39] width 5 height 4
